Goal: Task Accomplishment & Management: Manage account settings

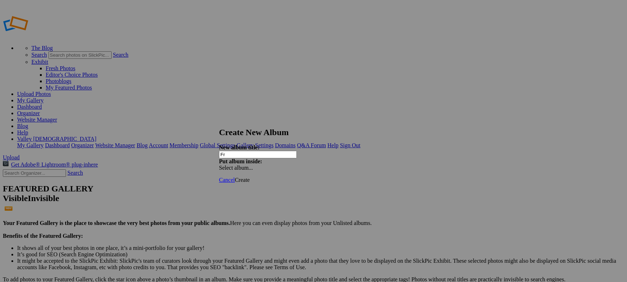
type input "F"
type input "[DATE]"
click at [250, 177] on span "Create" at bounding box center [242, 180] width 15 height 6
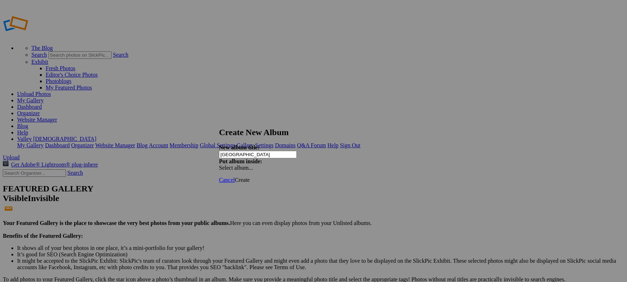
click at [243, 151] on input "[GEOGRAPHIC_DATA]" at bounding box center [258, 154] width 78 height 7
type input "[GEOGRAPHIC_DATA]"
click at [294, 165] on div "Select album..." at bounding box center [256, 168] width 75 height 6
click at [360, 168] on link "[DATE]" at bounding box center [351, 165] width 19 height 6
click at [250, 177] on span "Create" at bounding box center [242, 180] width 15 height 6
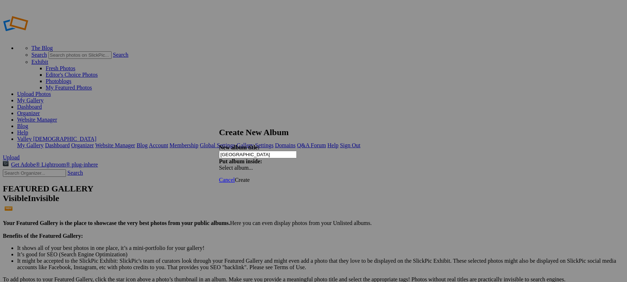
type input "[GEOGRAPHIC_DATA]"
click at [294, 165] on div "Select album..." at bounding box center [256, 168] width 75 height 6
click at [357, 168] on span "[DATE]" at bounding box center [351, 165] width 19 height 6
click at [408, 154] on div "New album title: Skyway Campus Put album inside: Select album..." at bounding box center [313, 157] width 189 height 27
click at [294, 165] on div "Select album..." at bounding box center [256, 168] width 75 height 6
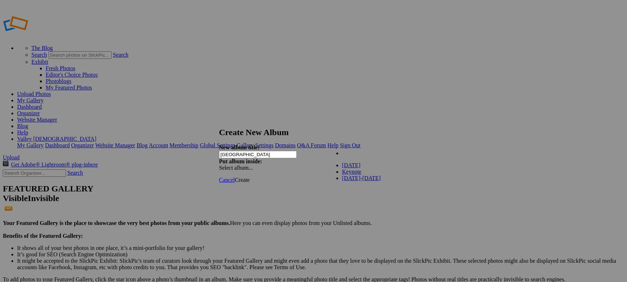
click at [360, 168] on span "[DATE]" at bounding box center [351, 165] width 19 height 6
click at [348, 163] on link "[DATE]" at bounding box center [351, 160] width 19 height 6
click at [250, 177] on link "Create" at bounding box center [242, 180] width 15 height 6
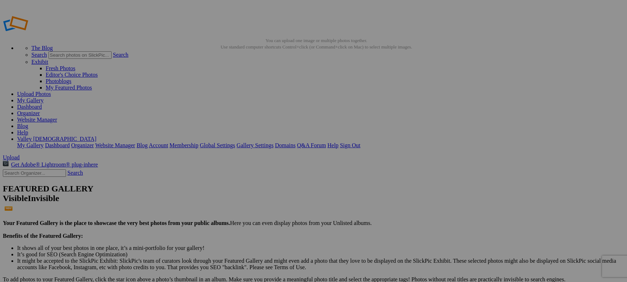
type input "[GEOGRAPHIC_DATA]"
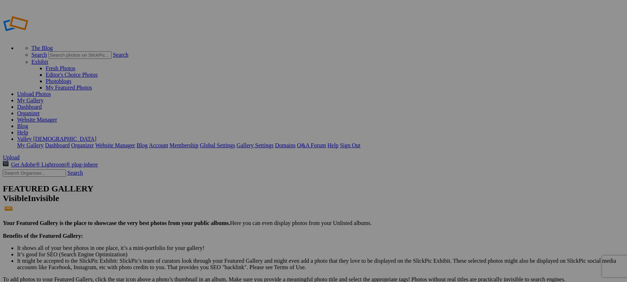
type input "[GEOGRAPHIC_DATA]"
click at [43, 97] on link "My Gallery" at bounding box center [30, 100] width 26 height 6
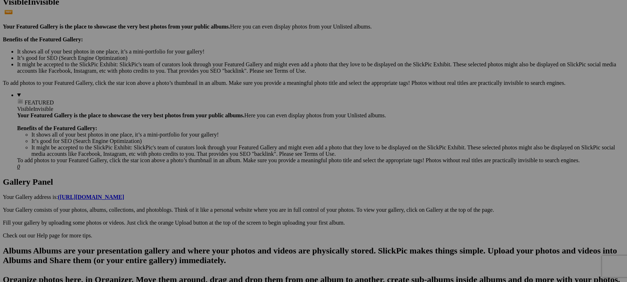
scroll to position [213, 0]
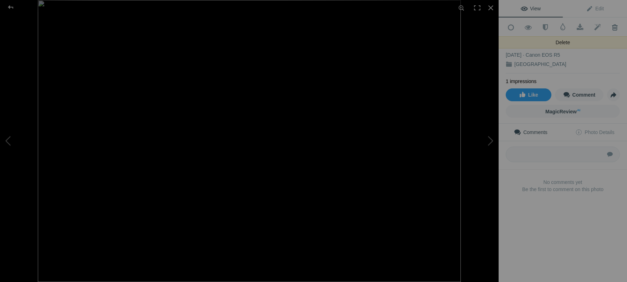
click at [615, 25] on span at bounding box center [614, 27] width 17 height 7
click at [613, 26] on span at bounding box center [614, 27] width 17 height 7
click at [9, 5] on div at bounding box center [11, 7] width 26 height 14
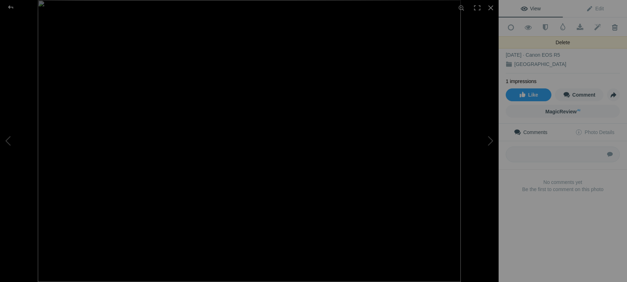
click at [612, 26] on span at bounding box center [614, 27] width 17 height 7
click at [613, 26] on span at bounding box center [614, 27] width 17 height 7
click at [13, 7] on div at bounding box center [11, 7] width 26 height 14
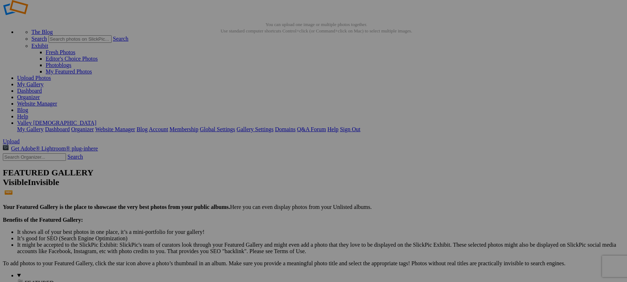
scroll to position [16, 0]
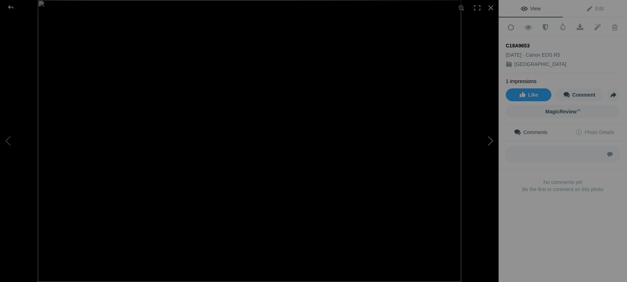
click at [492, 141] on button at bounding box center [471, 141] width 53 height 102
click at [489, 139] on button at bounding box center [471, 141] width 53 height 102
click at [14, 8] on div at bounding box center [11, 7] width 26 height 14
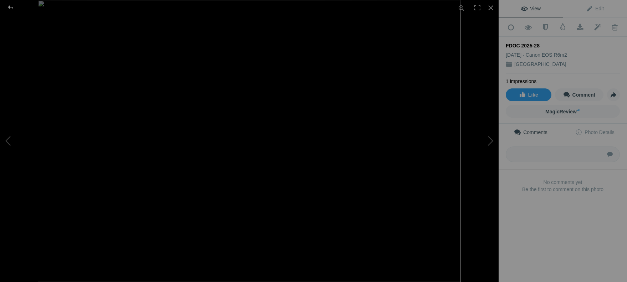
click at [10, 7] on div at bounding box center [11, 7] width 26 height 14
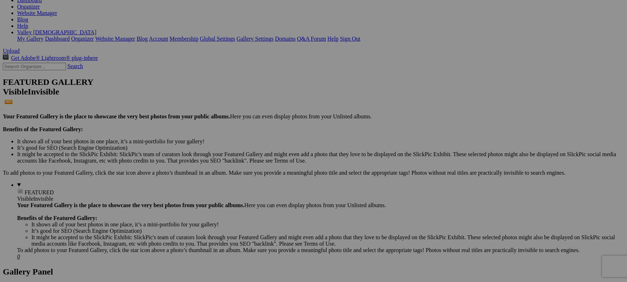
scroll to position [110, 0]
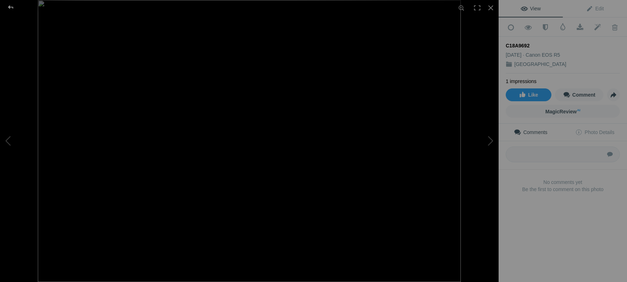
click at [9, 5] on div at bounding box center [11, 7] width 26 height 14
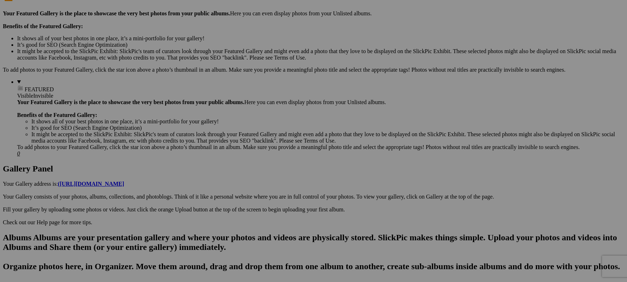
scroll to position [210, 0]
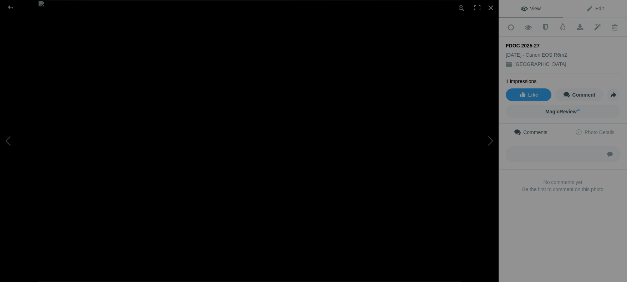
click at [595, 7] on span "Edit" at bounding box center [595, 9] width 18 height 6
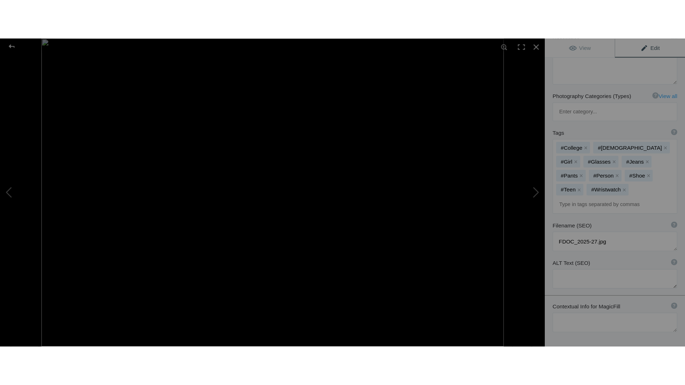
scroll to position [116, 0]
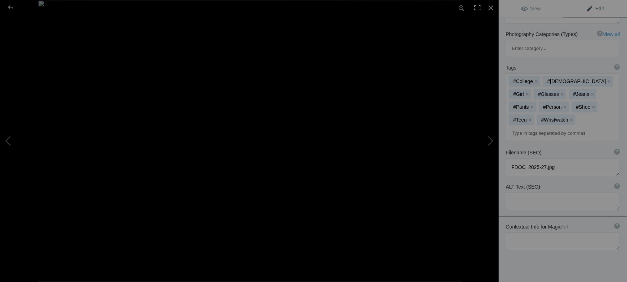
click at [472, 6] on div at bounding box center [477, 8] width 16 height 16
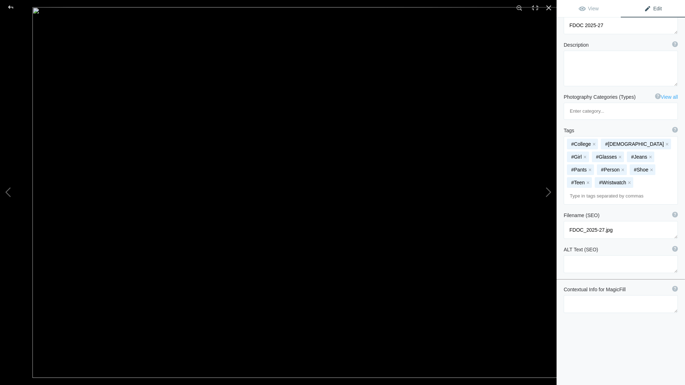
click at [91, 149] on img at bounding box center [310, 192] width 556 height 371
click at [536, 10] on div at bounding box center [535, 8] width 16 height 16
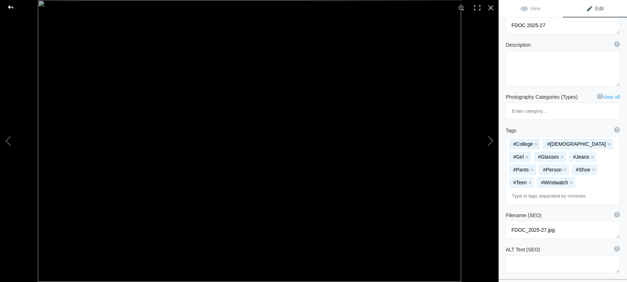
click at [7, 4] on div at bounding box center [11, 7] width 26 height 14
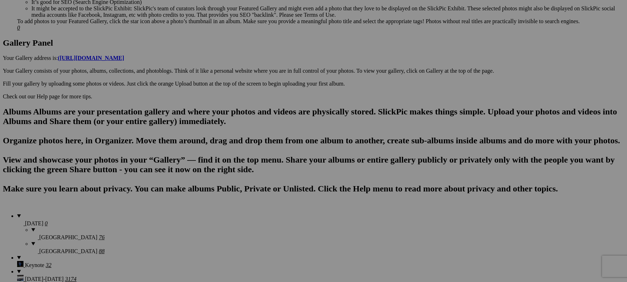
scroll to position [337, 0]
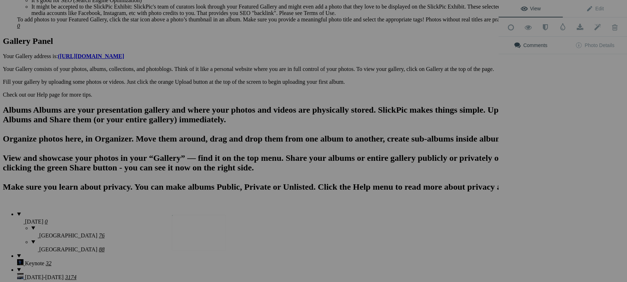
scroll to position [0, 0]
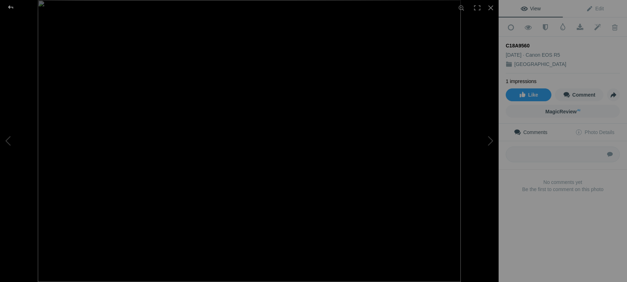
click at [13, 7] on div at bounding box center [11, 7] width 26 height 14
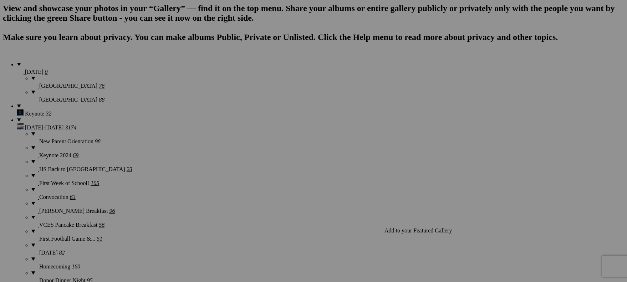
scroll to position [496, 0]
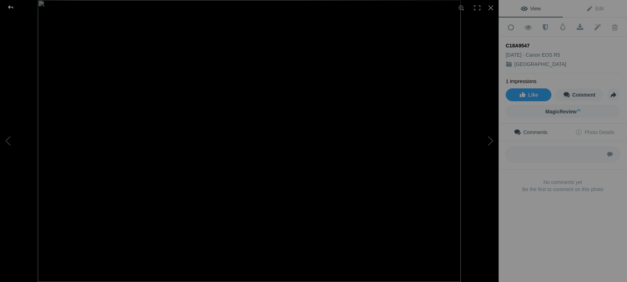
click at [14, 9] on div at bounding box center [11, 7] width 26 height 14
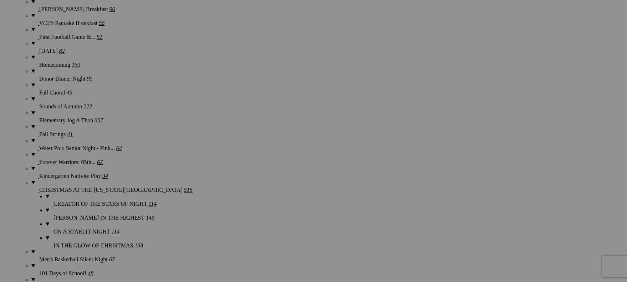
scroll to position [689, 0]
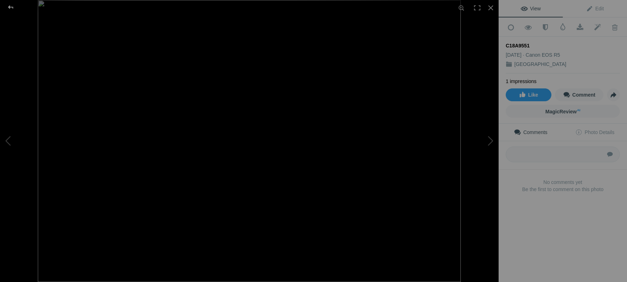
click at [11, 6] on div at bounding box center [11, 7] width 26 height 14
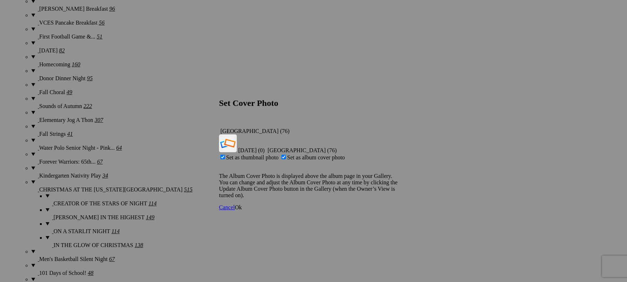
drag, startPoint x: 310, startPoint y: 127, endPoint x: 316, endPoint y: 138, distance: 12.2
click at [278, 154] on span "Set as thumbnail photo" at bounding box center [252, 157] width 52 height 6
click at [225, 155] on input "Set as thumbnail photo" at bounding box center [222, 157] width 5 height 5
checkbox input "false"
click at [242, 204] on span "Ok" at bounding box center [238, 207] width 7 height 6
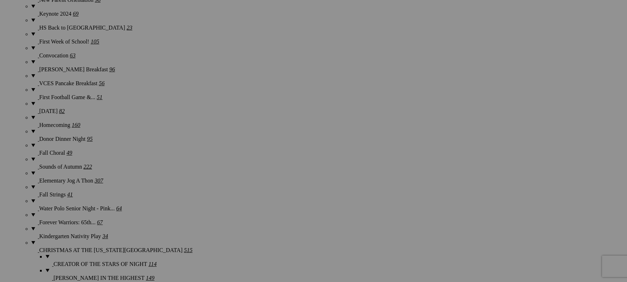
scroll to position [629, 0]
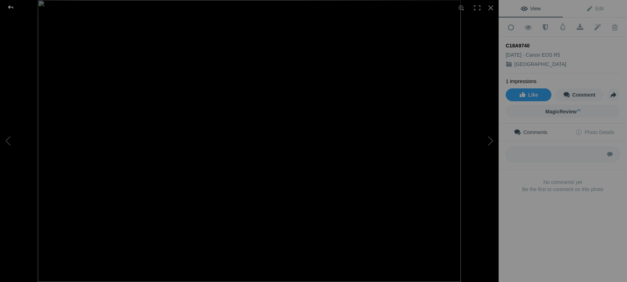
click at [12, 6] on div at bounding box center [11, 7] width 26 height 14
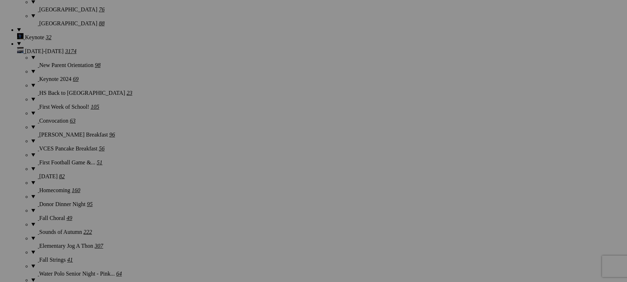
scroll to position [573, 0]
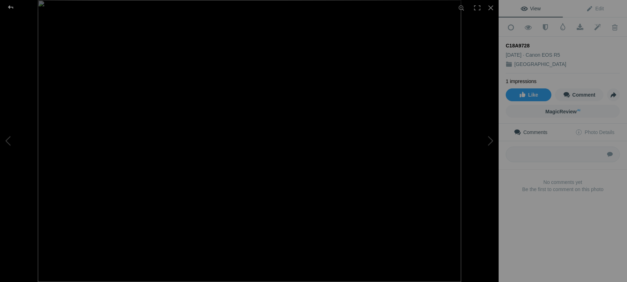
click at [11, 7] on div at bounding box center [11, 7] width 26 height 14
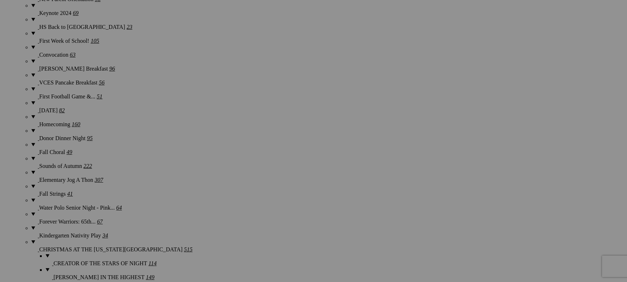
scroll to position [630, 0]
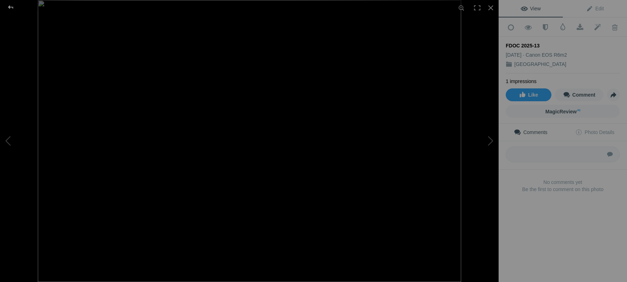
click at [10, 8] on div at bounding box center [11, 7] width 26 height 14
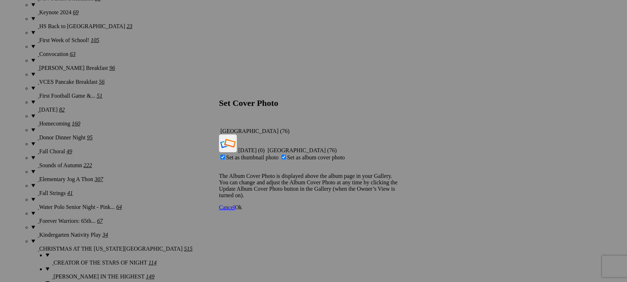
click at [307, 154] on span "Set as album cover photo" at bounding box center [316, 157] width 58 height 6
click at [286, 155] on input "Set as album cover photo" at bounding box center [283, 157] width 5 height 5
checkbox input "false"
click at [242, 204] on span "Ok" at bounding box center [238, 207] width 7 height 6
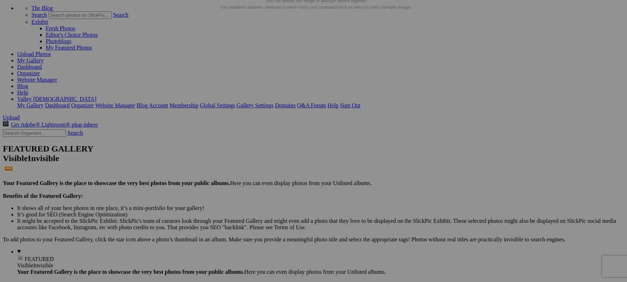
scroll to position [0, 0]
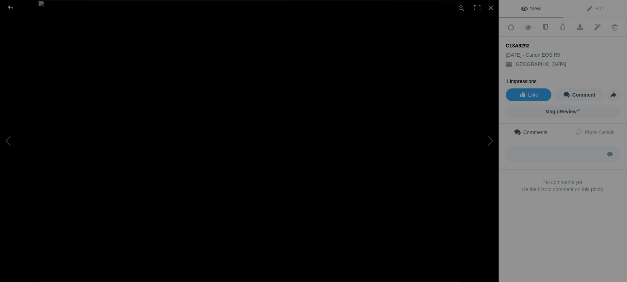
click at [14, 5] on div at bounding box center [11, 7] width 26 height 14
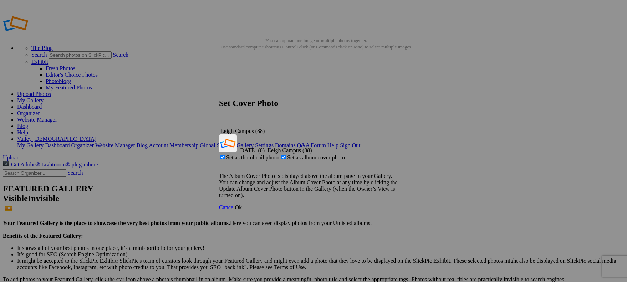
click at [265, 128] on span "Leigh Campus (88)" at bounding box center [242, 131] width 44 height 6
click at [265, 147] on span "First Day of School (0)" at bounding box center [251, 150] width 26 height 6
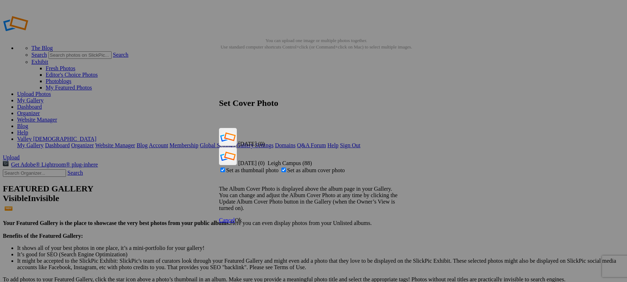
click at [306, 167] on span "Set as album cover photo" at bounding box center [316, 170] width 58 height 6
click at [286, 168] on input "Set as album cover photo" at bounding box center [283, 170] width 5 height 5
checkbox input "false"
click at [242, 217] on span "Ok" at bounding box center [238, 220] width 7 height 6
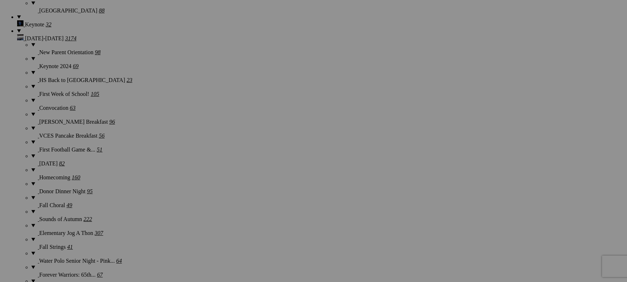
scroll to position [593, 0]
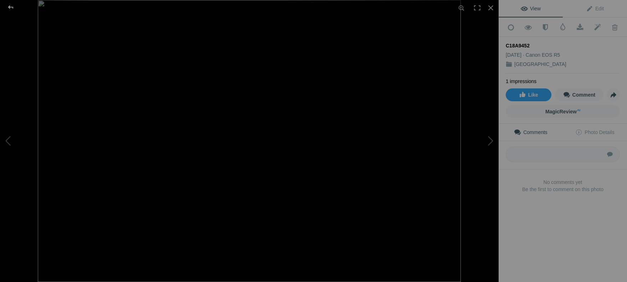
click at [13, 9] on div at bounding box center [11, 7] width 26 height 14
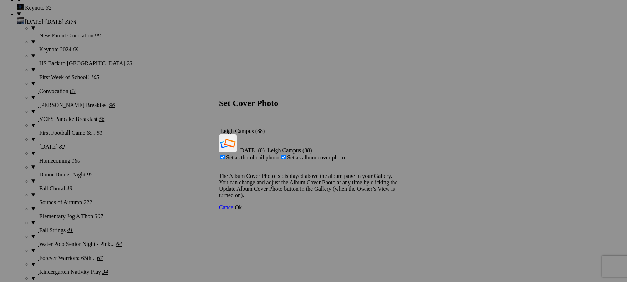
click at [278, 154] on span "Set as thumbnail photo" at bounding box center [252, 157] width 52 height 6
click at [225, 155] on input "Set as thumbnail photo" at bounding box center [222, 157] width 5 height 5
checkbox input "false"
click at [242, 204] on span "Ok" at bounding box center [238, 207] width 7 height 6
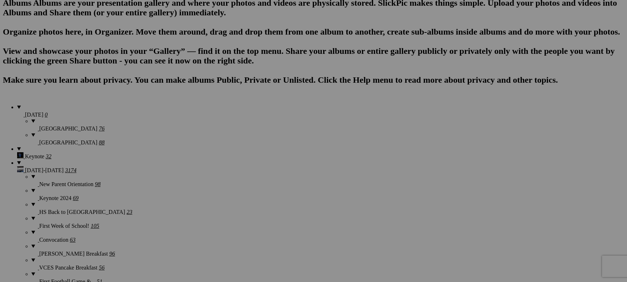
scroll to position [441, 0]
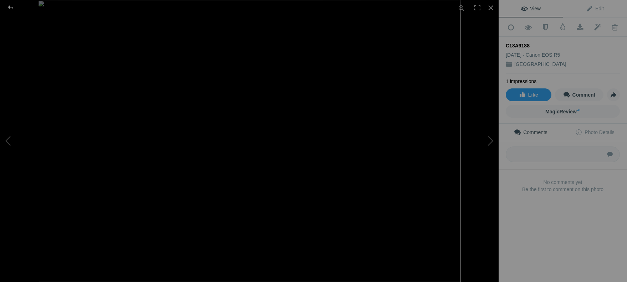
click at [14, 9] on div at bounding box center [11, 7] width 26 height 14
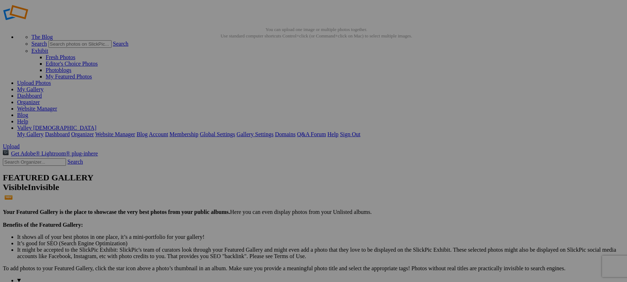
scroll to position [0, 0]
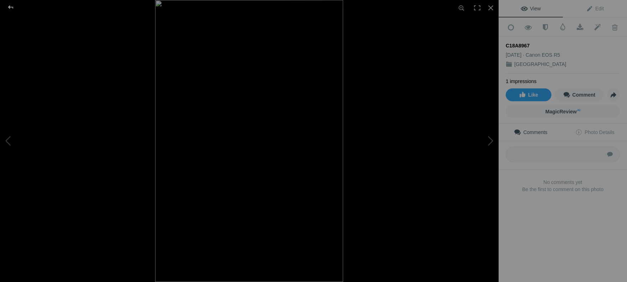
click at [14, 9] on div at bounding box center [11, 7] width 26 height 14
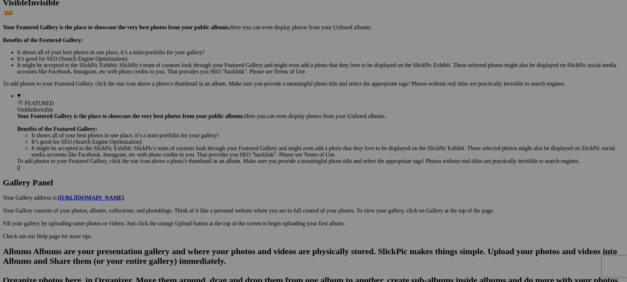
scroll to position [197, 0]
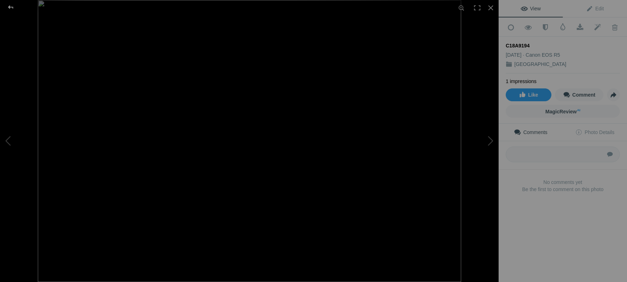
click at [12, 6] on div at bounding box center [11, 7] width 26 height 14
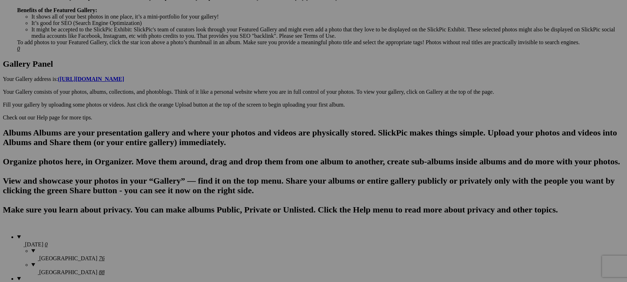
scroll to position [316, 0]
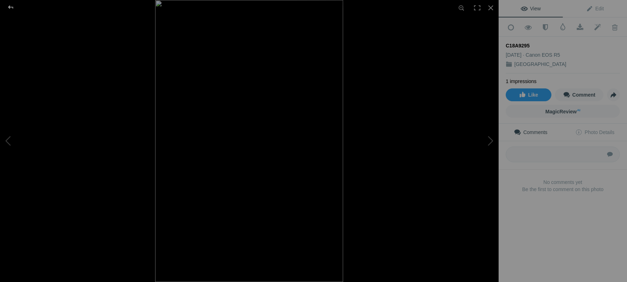
click at [13, 11] on div at bounding box center [11, 7] width 26 height 14
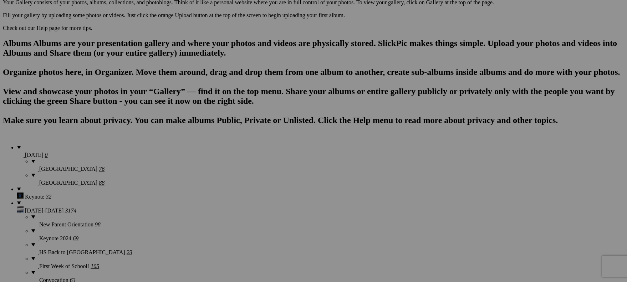
scroll to position [431, 0]
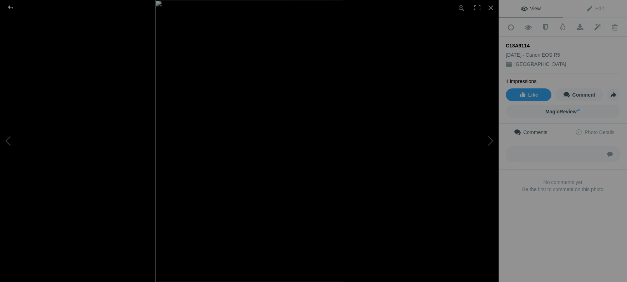
click at [11, 9] on div at bounding box center [11, 7] width 26 height 14
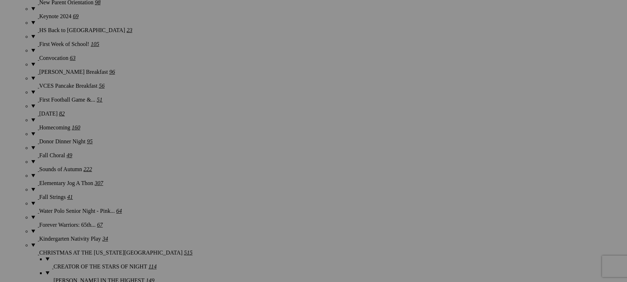
scroll to position [627, 0]
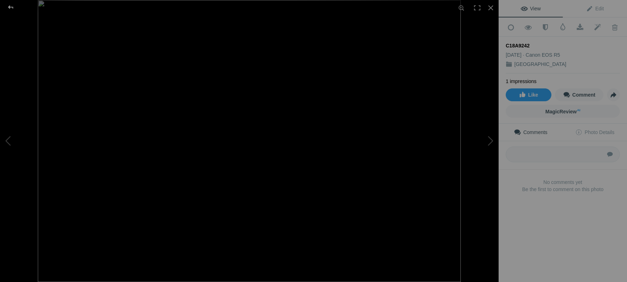
click at [12, 9] on div at bounding box center [11, 7] width 26 height 14
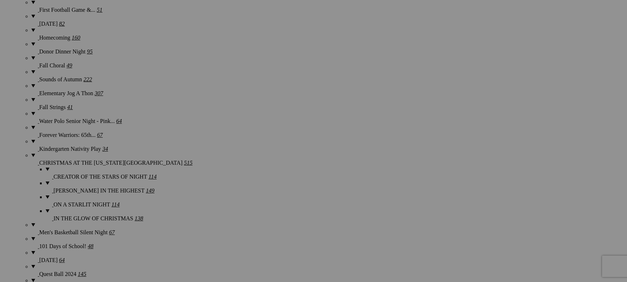
scroll to position [719, 0]
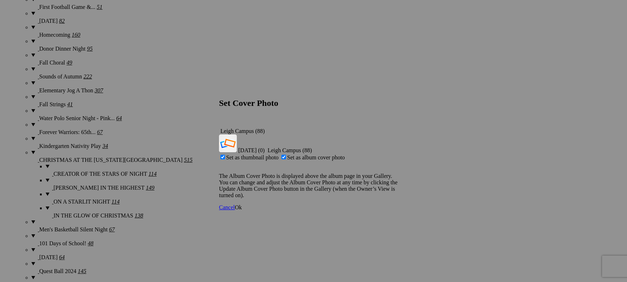
click at [307, 154] on span "Set as album cover photo" at bounding box center [316, 157] width 58 height 6
click at [286, 155] on input "Set as album cover photo" at bounding box center [283, 157] width 5 height 5
checkbox input "false"
click at [242, 204] on span "Ok" at bounding box center [238, 207] width 7 height 6
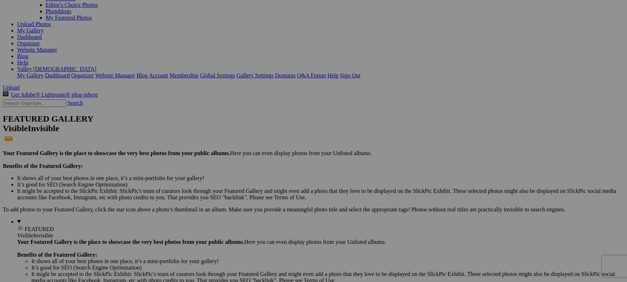
scroll to position [0, 0]
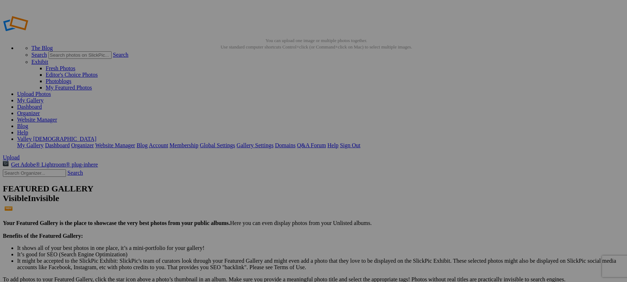
click at [43, 97] on link "My Gallery" at bounding box center [30, 100] width 26 height 6
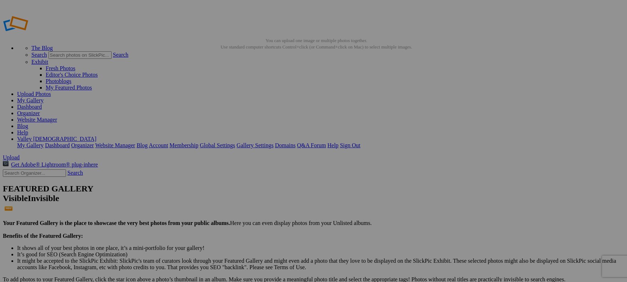
drag, startPoint x: 489, startPoint y: 38, endPoint x: 492, endPoint y: 42, distance: 5.6
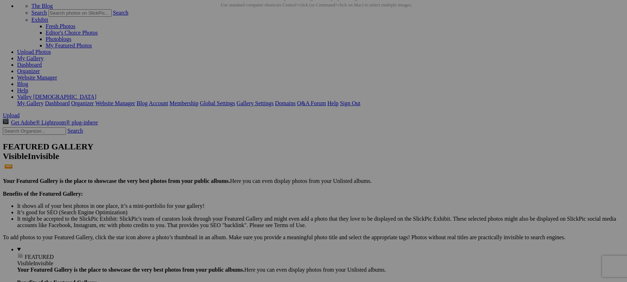
scroll to position [44, 0]
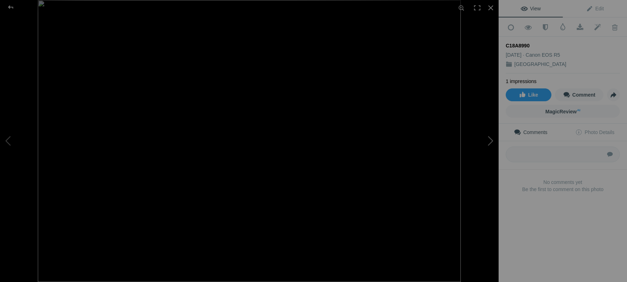
click at [487, 140] on button at bounding box center [471, 141] width 53 height 102
click at [12, 9] on div at bounding box center [11, 7] width 26 height 14
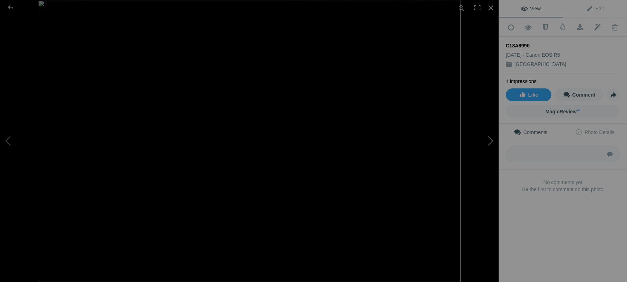
click at [488, 139] on button at bounding box center [471, 141] width 53 height 102
click at [12, 10] on div at bounding box center [11, 7] width 26 height 14
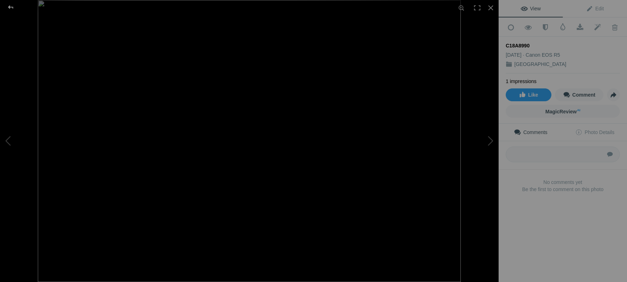
click at [12, 5] on div at bounding box center [11, 7] width 26 height 14
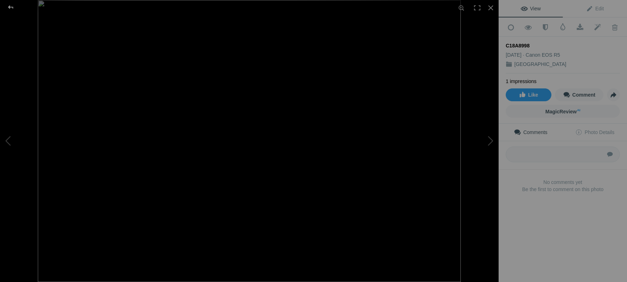
click at [8, 7] on div at bounding box center [11, 7] width 26 height 14
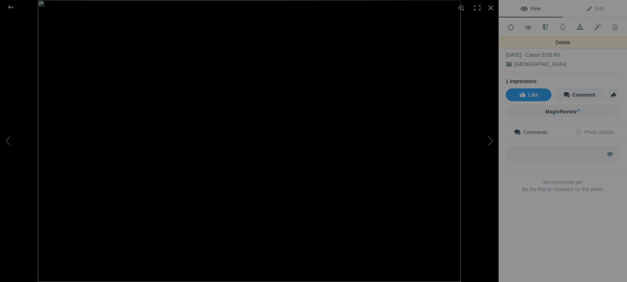
click at [613, 31] on link "Delete" at bounding box center [614, 27] width 17 height 18
click at [613, 31] on link "Click to Confirm Deletion" at bounding box center [614, 27] width 17 height 18
click at [12, 6] on div at bounding box center [11, 7] width 26 height 14
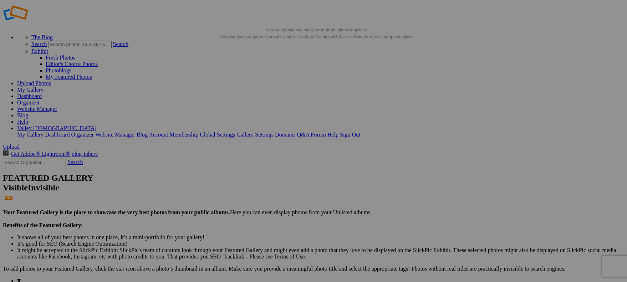
scroll to position [0, 0]
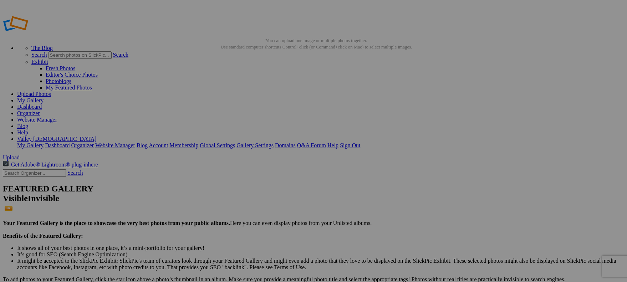
click at [43, 97] on link "My Gallery" at bounding box center [30, 100] width 26 height 6
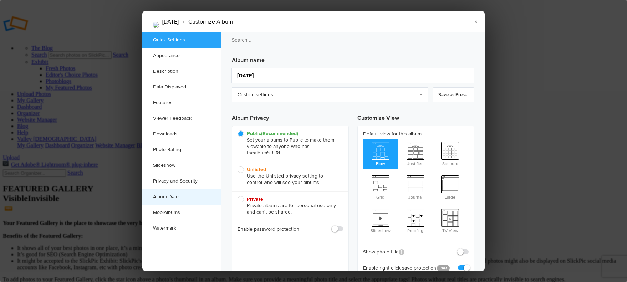
click at [171, 198] on link "Album Date" at bounding box center [181, 197] width 78 height 16
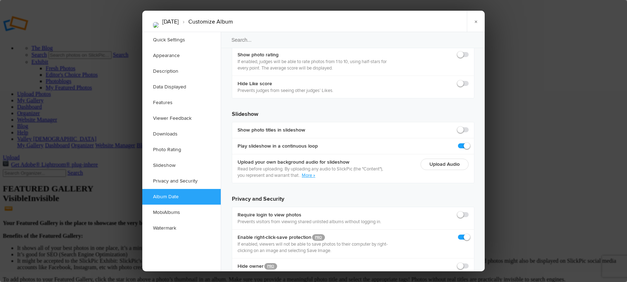
scroll to position [1517, 0]
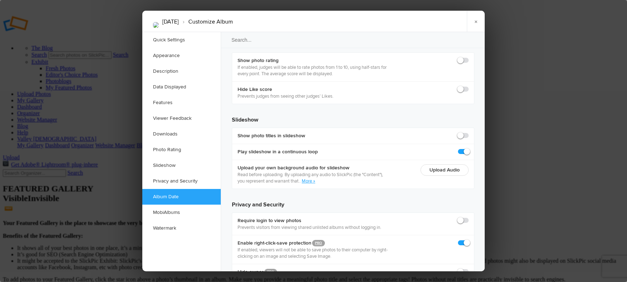
type input "[DATE] 09:00 AM"
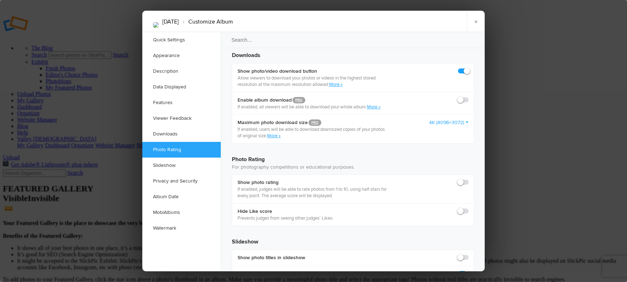
scroll to position [1530, 0]
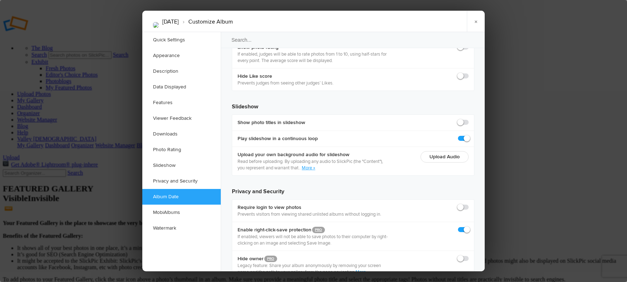
click at [474, 20] on link "×" at bounding box center [476, 21] width 18 height 21
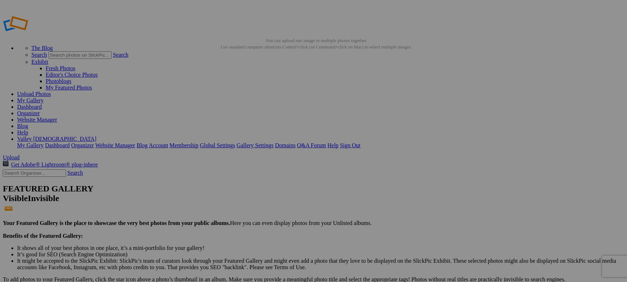
click at [43, 97] on link "My Gallery" at bounding box center [30, 100] width 26 height 6
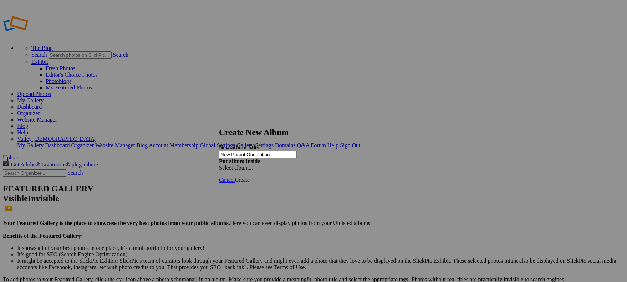
type input "New Parent Orientation"
click at [250, 177] on span "Create" at bounding box center [242, 180] width 15 height 6
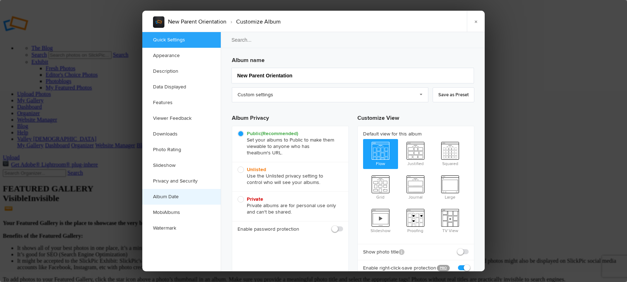
click at [176, 200] on link "Album Date" at bounding box center [181, 197] width 78 height 16
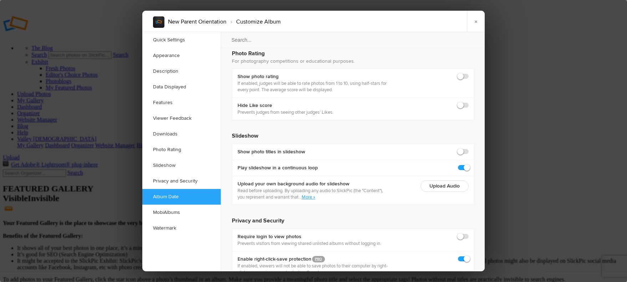
scroll to position [1503, 0]
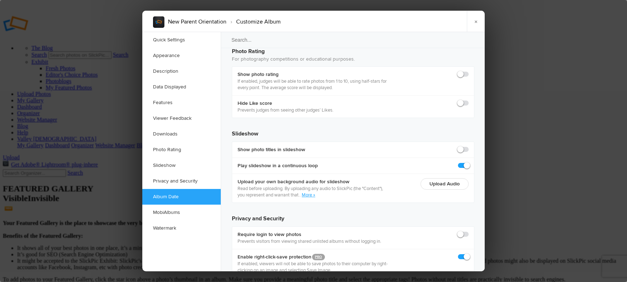
type input "2025-08-05 09:00 AM"
drag, startPoint x: 476, startPoint y: 18, endPoint x: 441, endPoint y: 9, distance: 35.3
click at [476, 18] on link "×" at bounding box center [476, 21] width 18 height 21
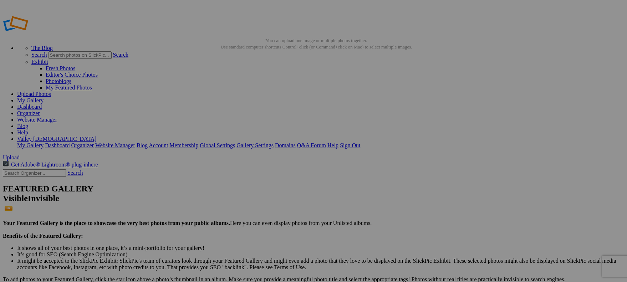
click at [43, 97] on link "My Gallery" at bounding box center [30, 100] width 26 height 6
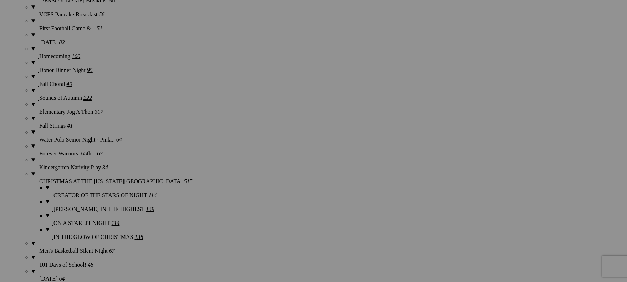
scroll to position [711, 0]
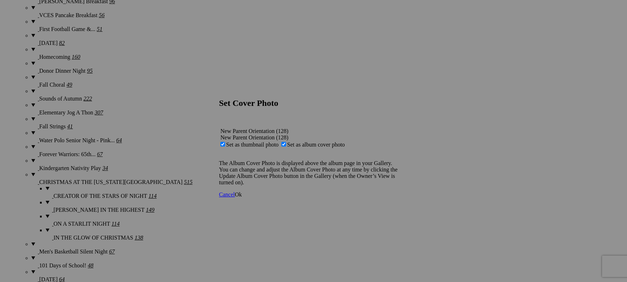
click at [306, 142] on span "Set as album cover photo" at bounding box center [316, 145] width 58 height 6
click at [286, 142] on input "Set as album cover photo" at bounding box center [283, 144] width 5 height 5
checkbox input "false"
click at [242, 198] on span "Ok" at bounding box center [238, 194] width 7 height 6
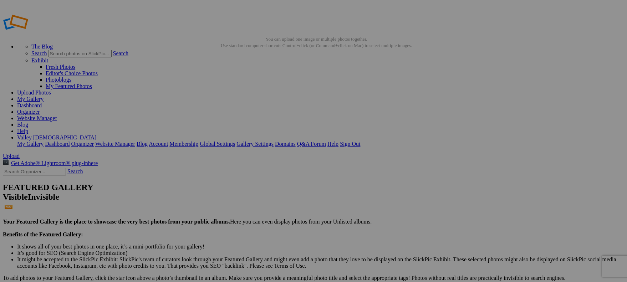
scroll to position [0, 0]
click at [43, 97] on link "My Gallery" at bounding box center [30, 100] width 26 height 6
drag, startPoint x: 189, startPoint y: 96, endPoint x: 240, endPoint y: 72, distance: 55.7
drag, startPoint x: 252, startPoint y: 102, endPoint x: 308, endPoint y: 72, distance: 63.3
drag, startPoint x: 491, startPoint y: 194, endPoint x: 498, endPoint y: 193, distance: 7.1
